Goal: Information Seeking & Learning: Learn about a topic

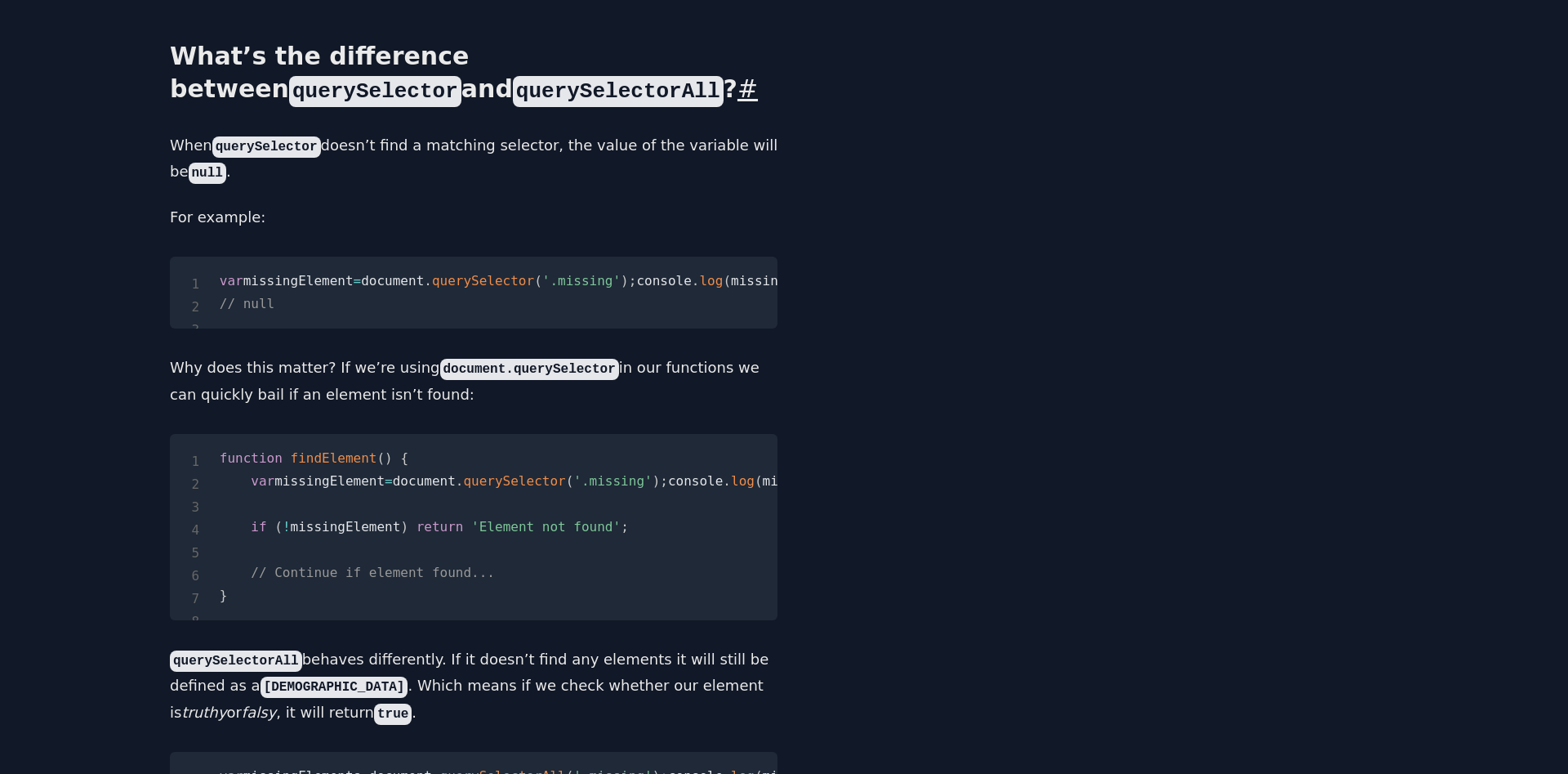
scroll to position [667, 0]
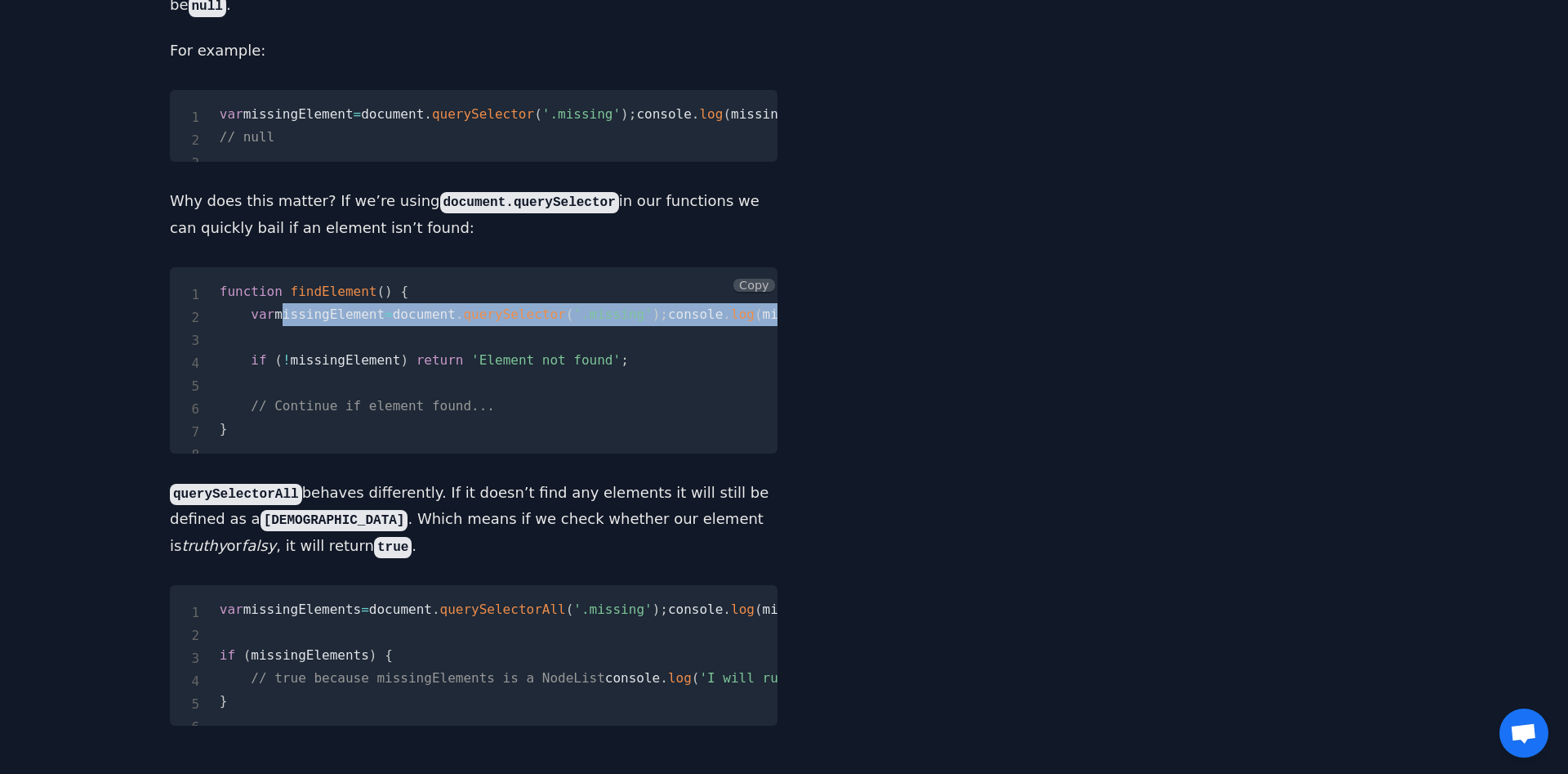
drag, startPoint x: 275, startPoint y: 329, endPoint x: 405, endPoint y: 376, distance: 138.2
click at [405, 376] on pre "function findElement ( ) { var missingElement = document . querySelector ( '.mi…" at bounding box center [473, 360] width 607 height 186
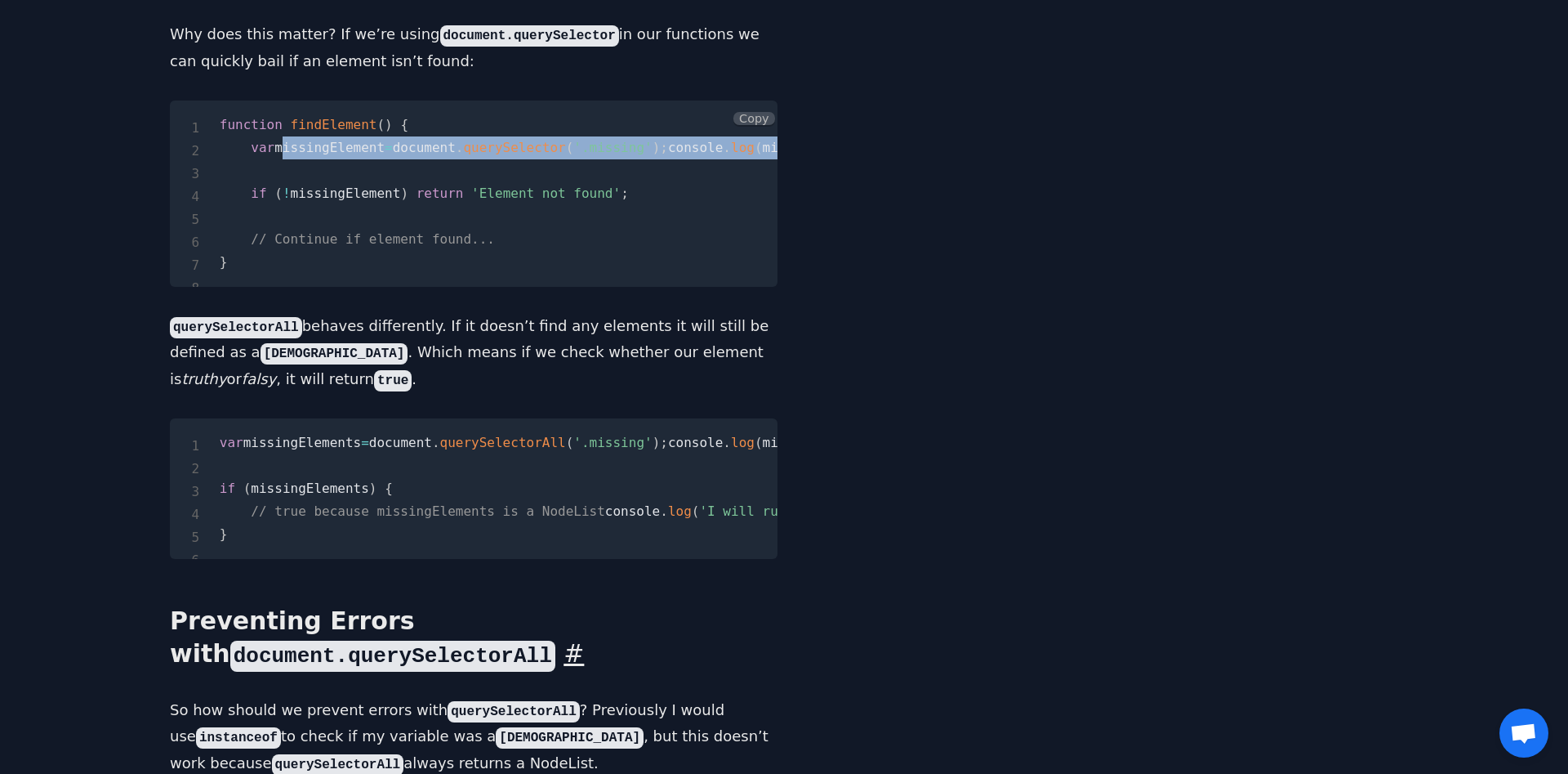
scroll to position [917, 0]
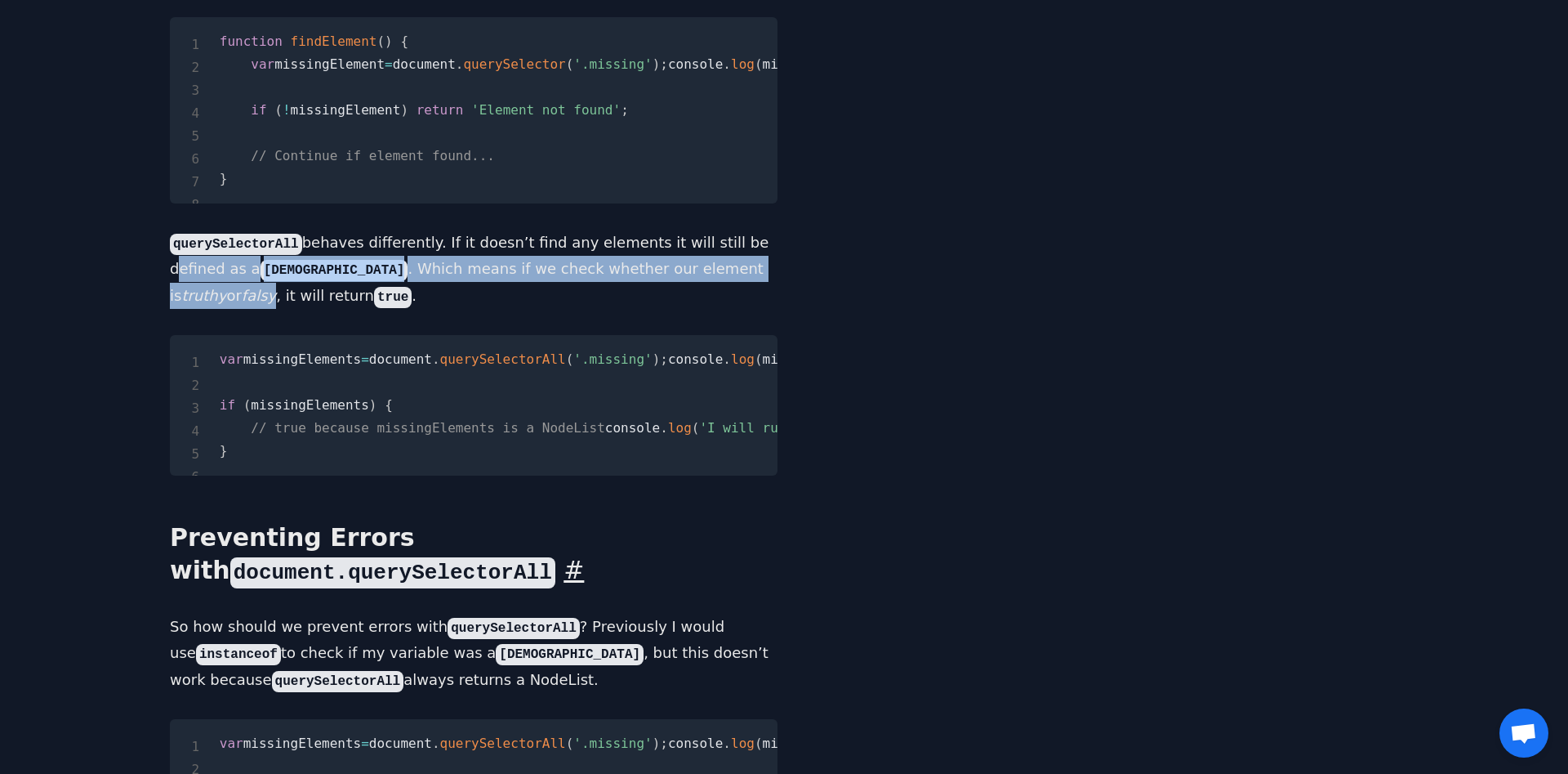
drag, startPoint x: 191, startPoint y: 306, endPoint x: 270, endPoint y: 357, distance: 94.0
click at [259, 347] on div "I almost exclusively use document.querySelector and document.querySelectorAll i…" at bounding box center [473, 251] width 607 height 1845
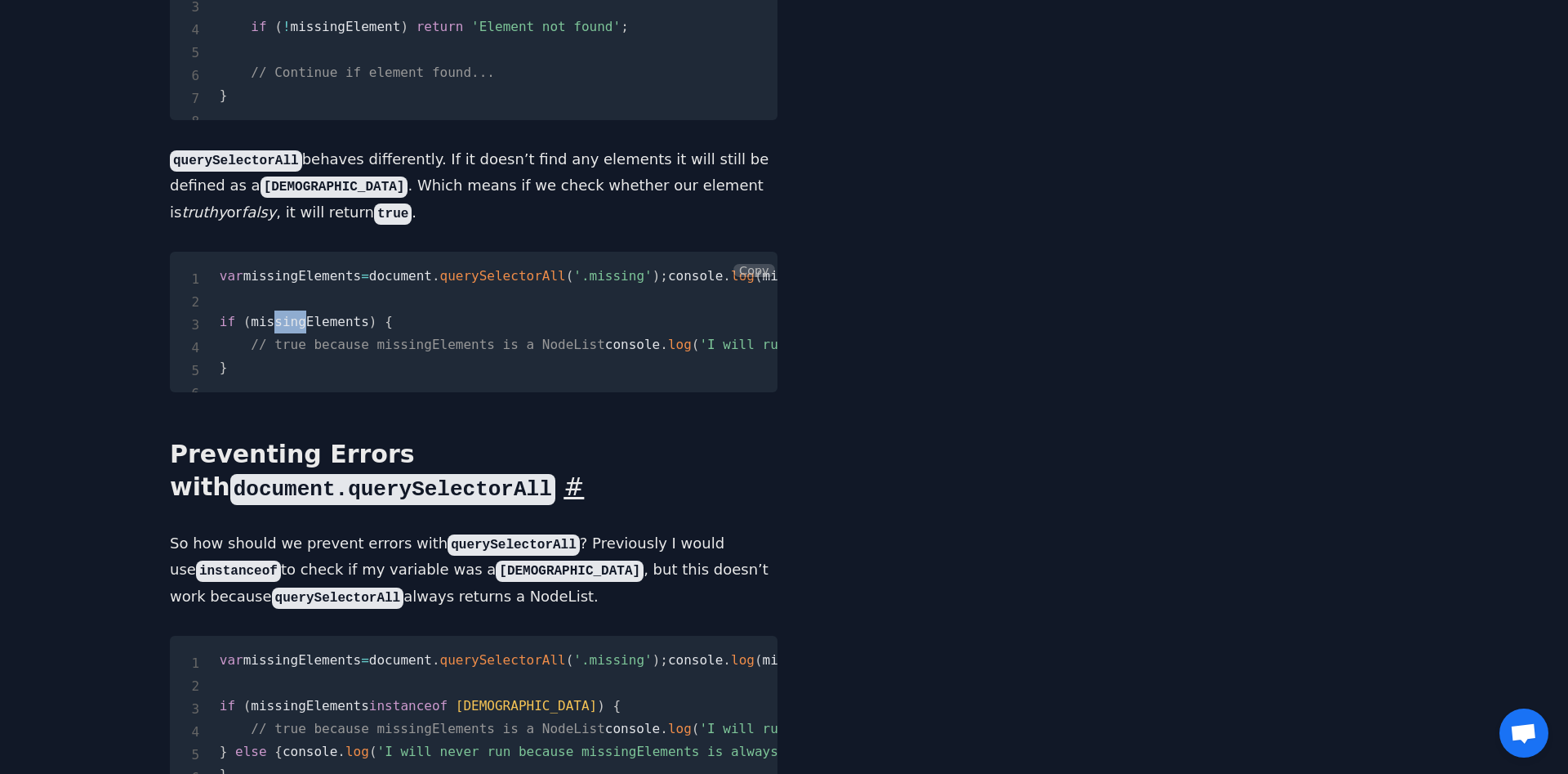
drag, startPoint x: 270, startPoint y: 403, endPoint x: 308, endPoint y: 408, distance: 38.3
click at [301, 375] on code "var missingElements = document . querySelectorAll ( '.missing' ) ; console . lo…" at bounding box center [613, 321] width 787 height 107
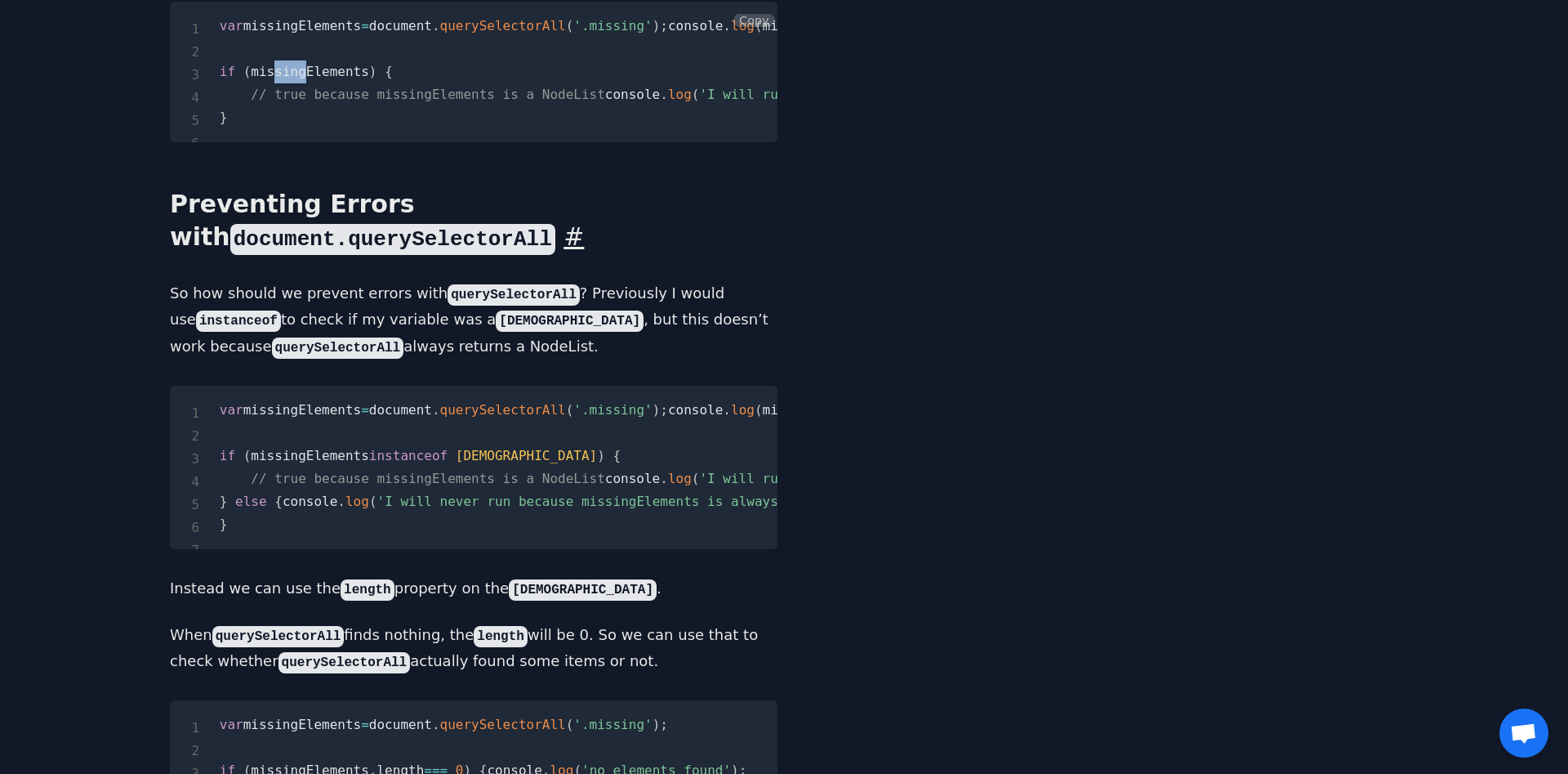
scroll to position [1333, 0]
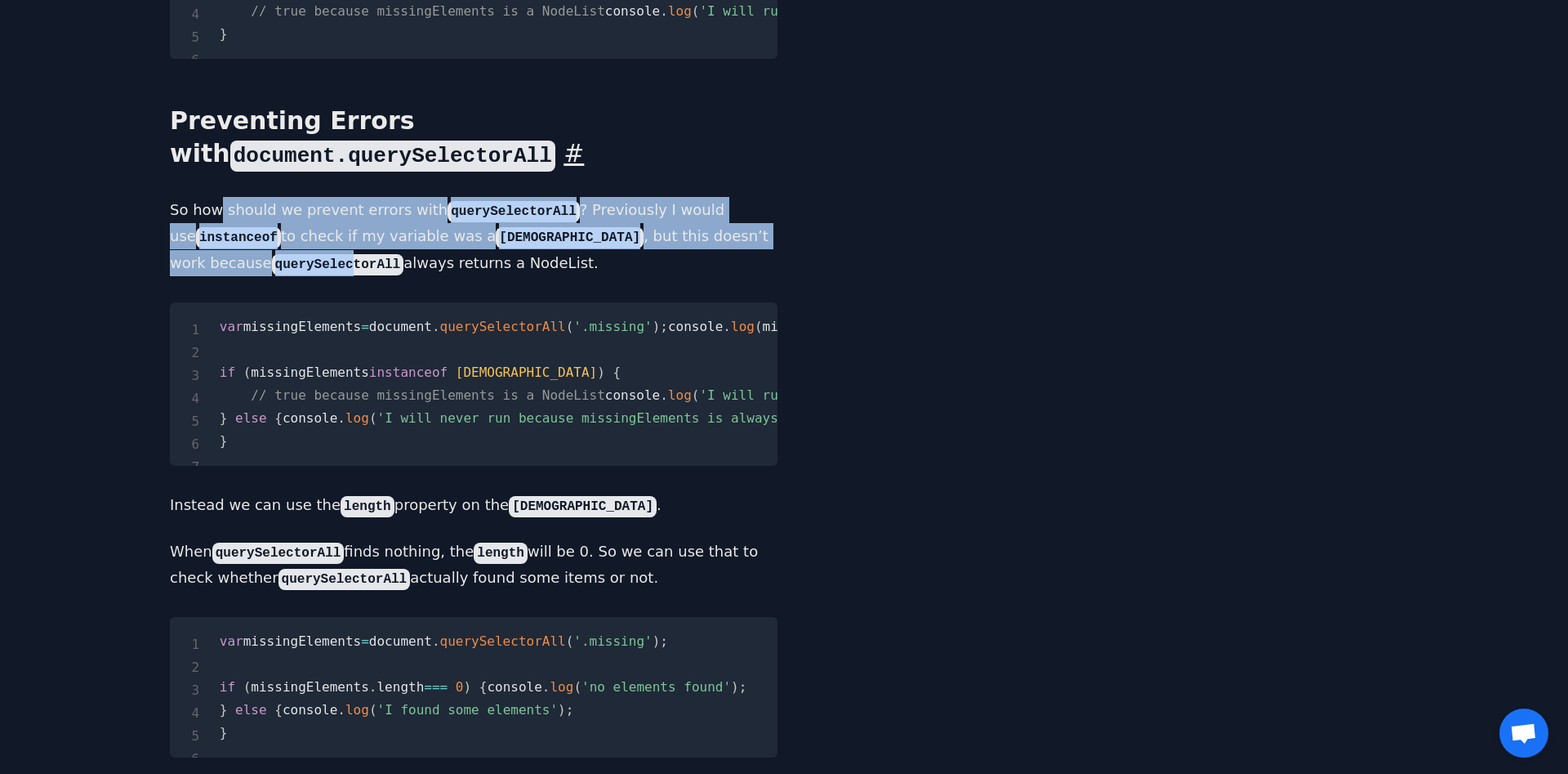
drag, startPoint x: 221, startPoint y: 318, endPoint x: 306, endPoint y: 354, distance: 92.3
click at [306, 276] on p "So how should we prevent errors with querySelectorAll ? Previously I would use …" at bounding box center [473, 236] width 607 height 79
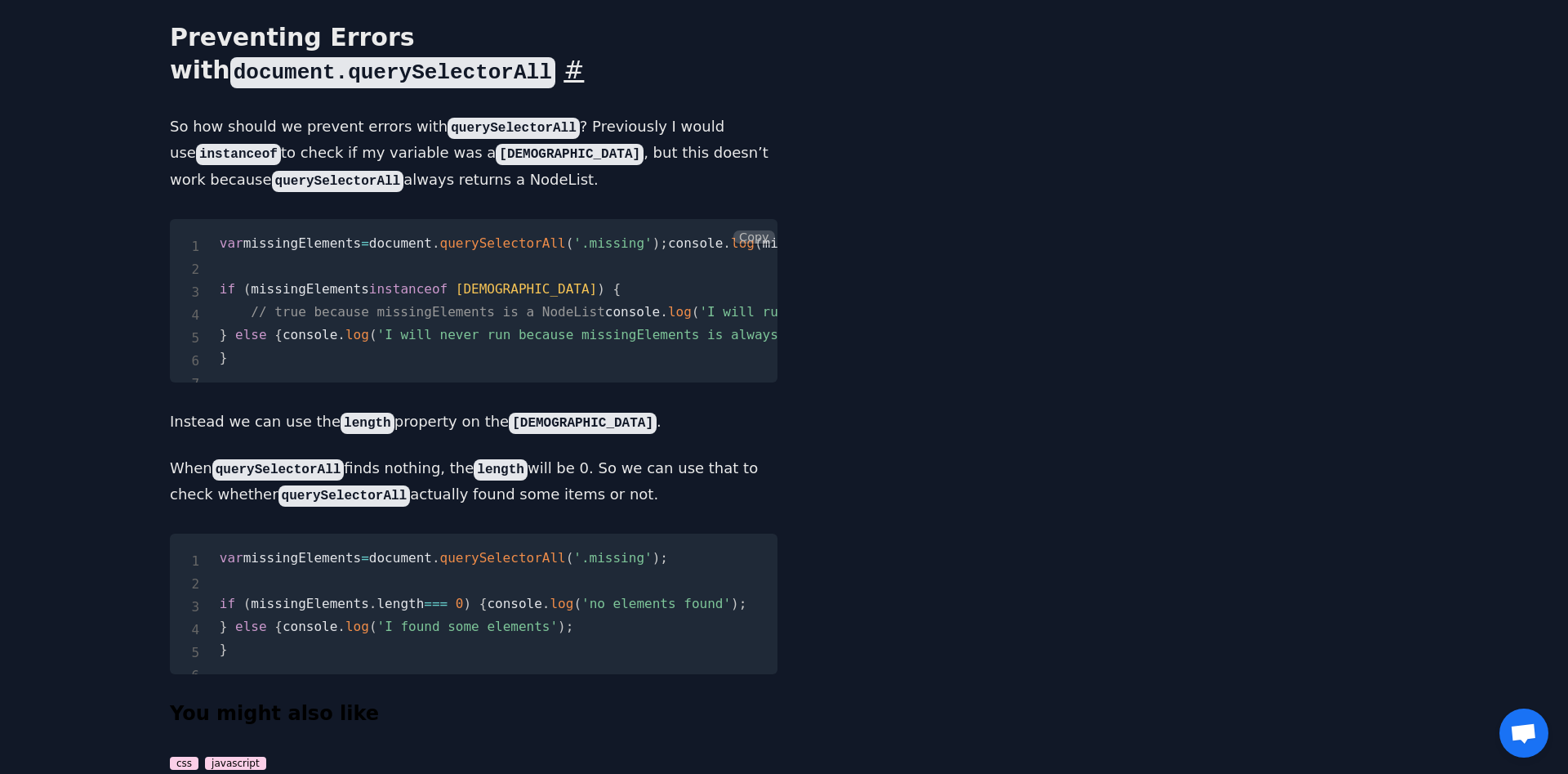
click at [276, 365] on code "var missingElements = document . querySelectorAll ( '.missing' ) ; console . lo…" at bounding box center [613, 300] width 787 height 130
click at [511, 365] on code "var missingElements = document . querySelectorAll ( '.missing' ) ; console . lo…" at bounding box center [613, 300] width 787 height 130
click at [290, 344] on code "var missingElements = document . querySelectorAll ( '.missing' ) ; console . lo…" at bounding box center [613, 300] width 787 height 130
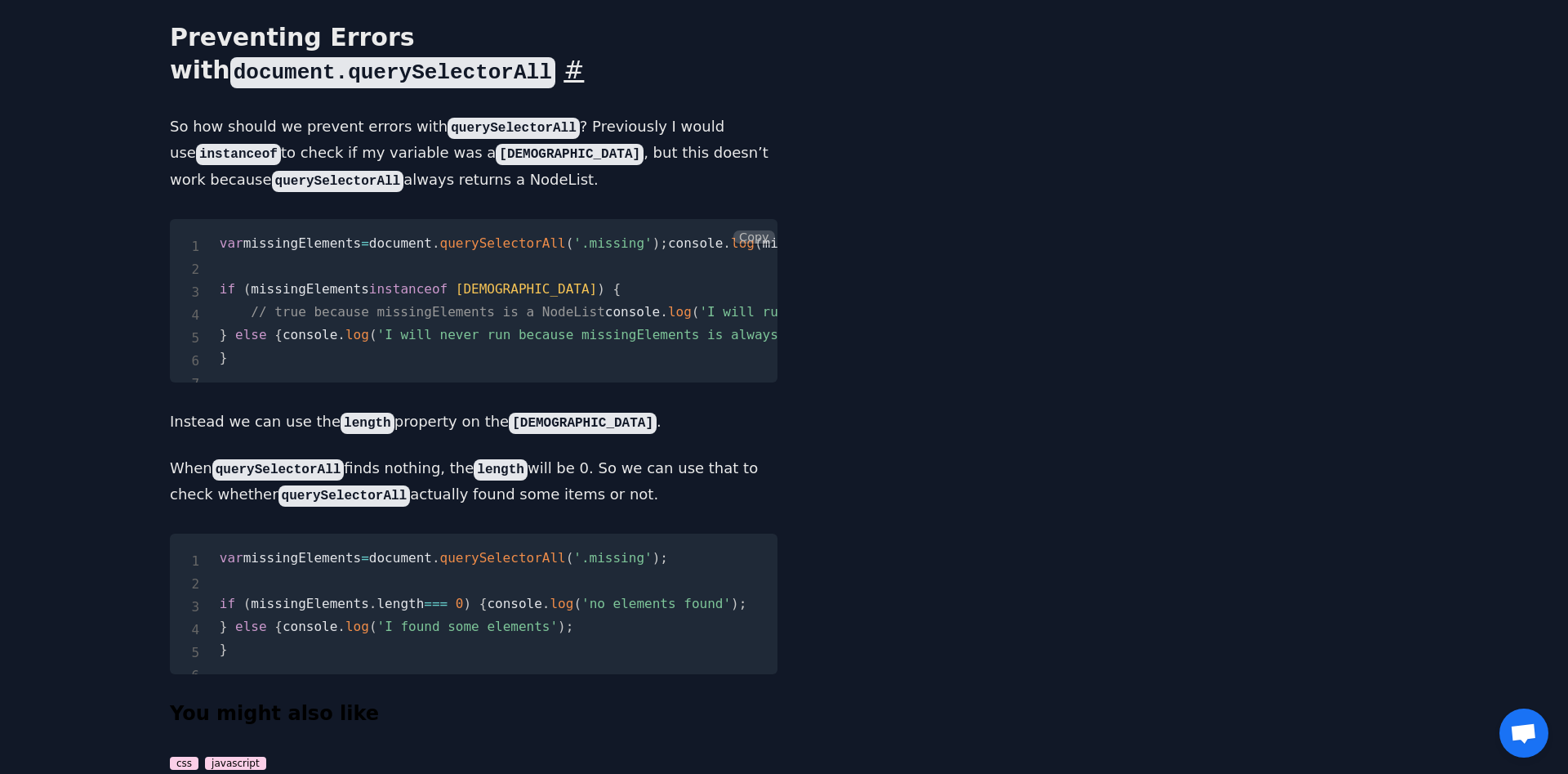
click at [343, 365] on code "var missingElements = document . querySelectorAll ( '.missing' ) ; console . lo…" at bounding box center [613, 300] width 787 height 130
drag, startPoint x: 263, startPoint y: 438, endPoint x: 313, endPoint y: 436, distance: 50.0
click at [313, 365] on code "var missingElements = document . querySelectorAll ( '.missing' ) ; console . lo…" at bounding box center [613, 300] width 787 height 130
click at [294, 320] on span "// true because missingElements is a NodeList" at bounding box center [428, 312] width 354 height 15
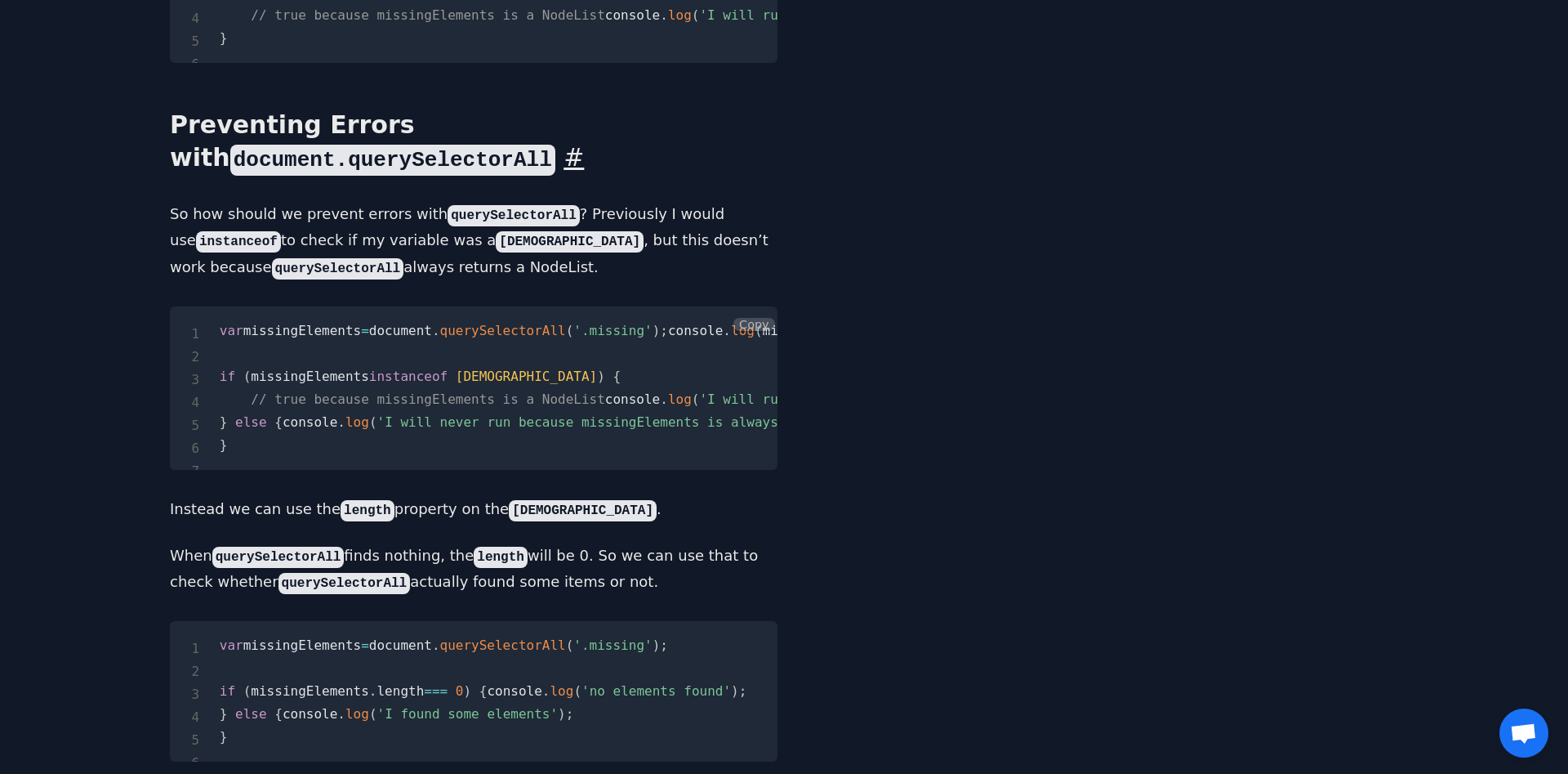
scroll to position [1246, 0]
